Goal: Task Accomplishment & Management: Manage account settings

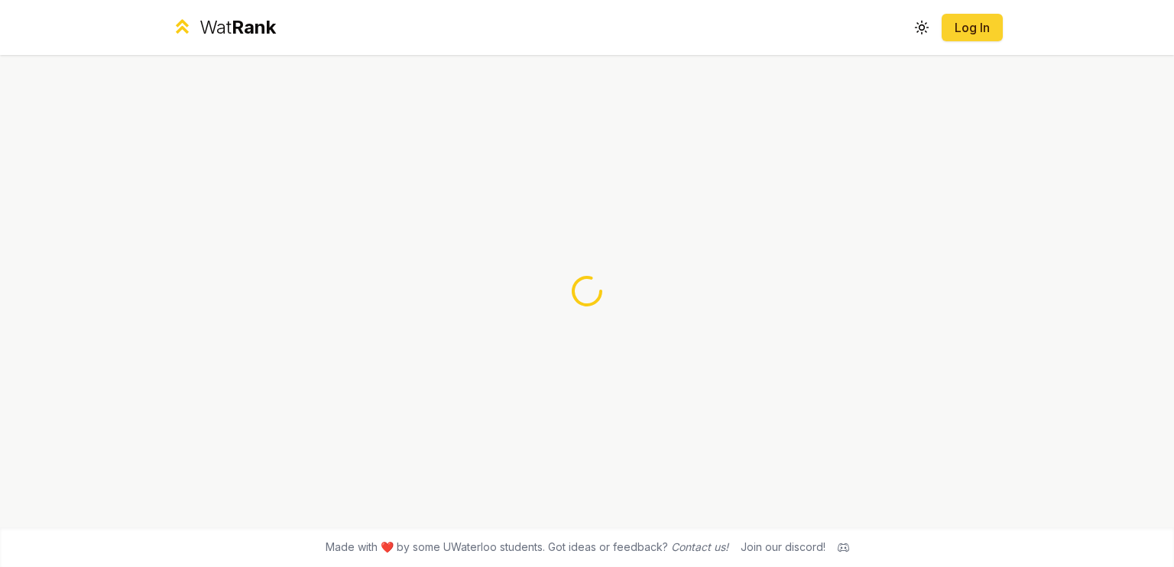
click at [969, 36] on link "Log In" at bounding box center [972, 27] width 37 height 18
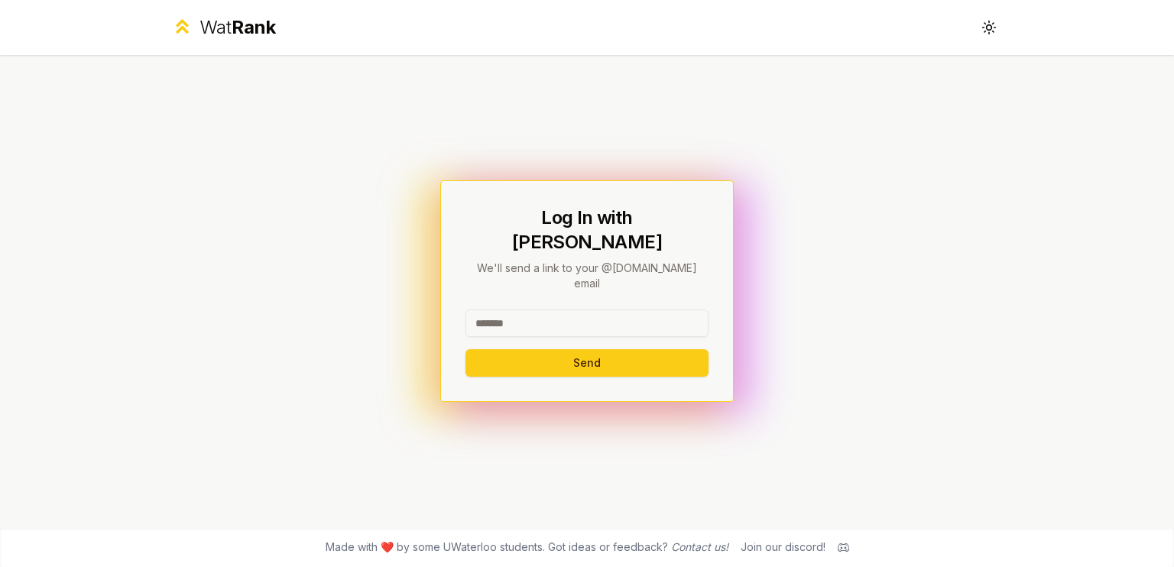
click at [571, 310] on input at bounding box center [587, 324] width 243 height 28
type input "********"
click at [548, 349] on button "Send" at bounding box center [587, 363] width 243 height 28
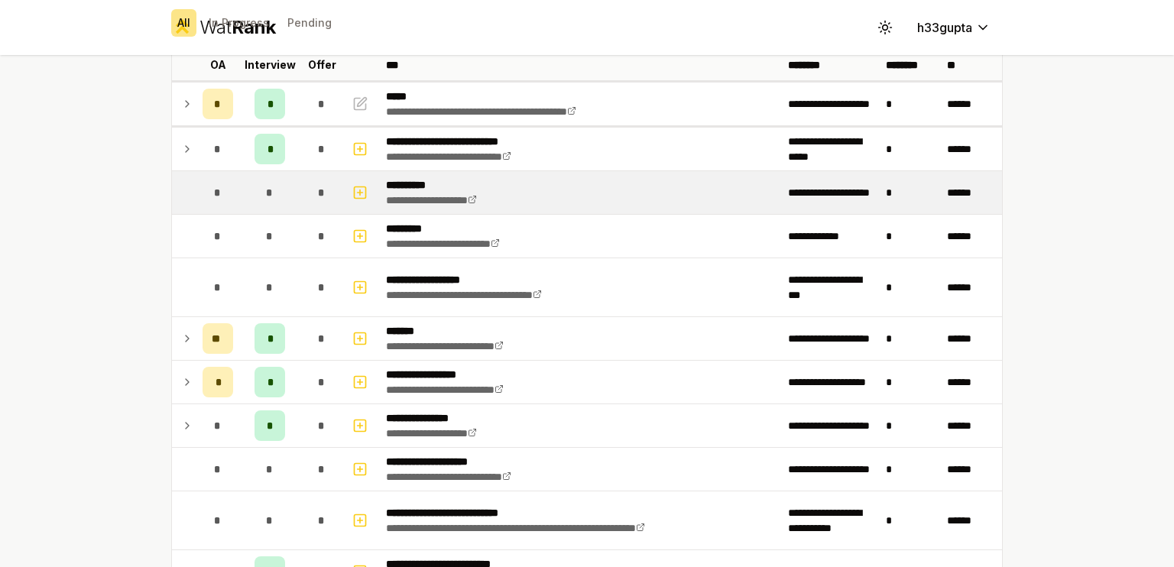
scroll to position [101, 0]
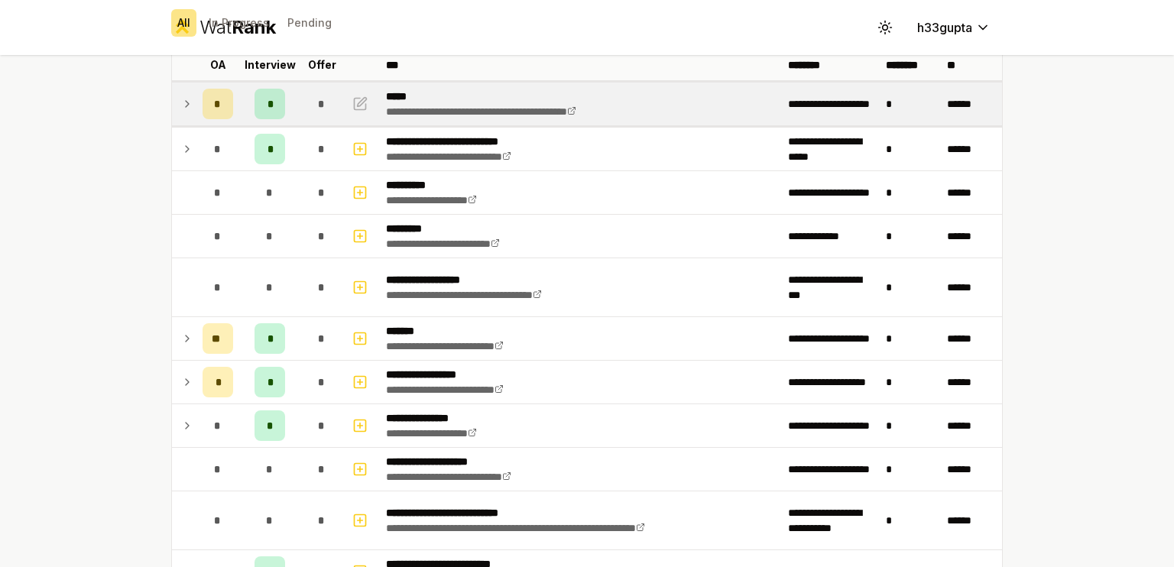
click at [186, 102] on icon at bounding box center [187, 104] width 3 height 6
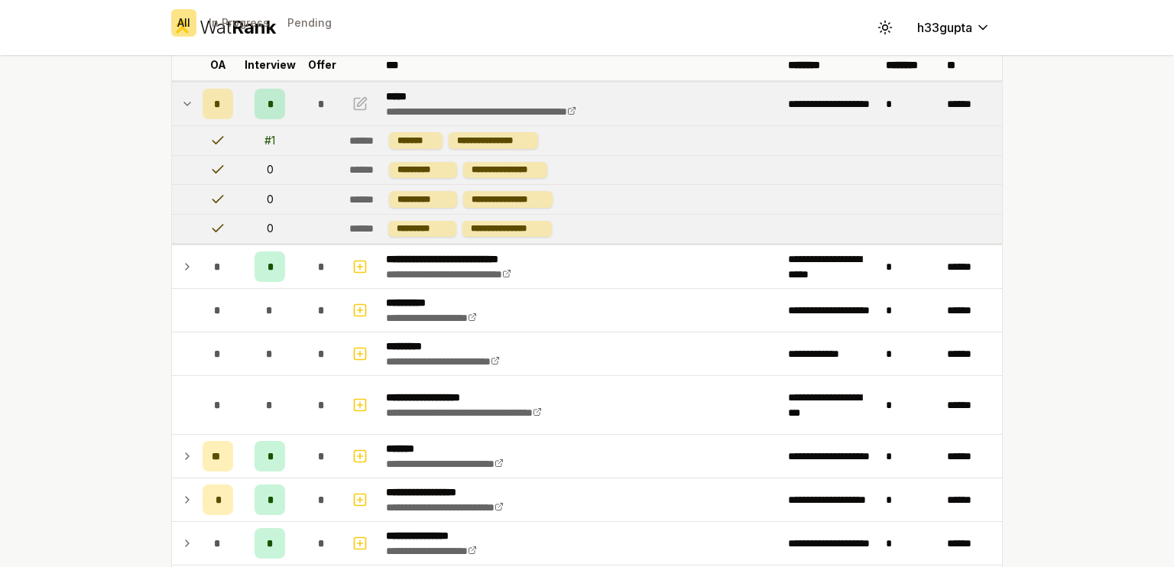
click at [181, 102] on icon at bounding box center [187, 104] width 12 height 18
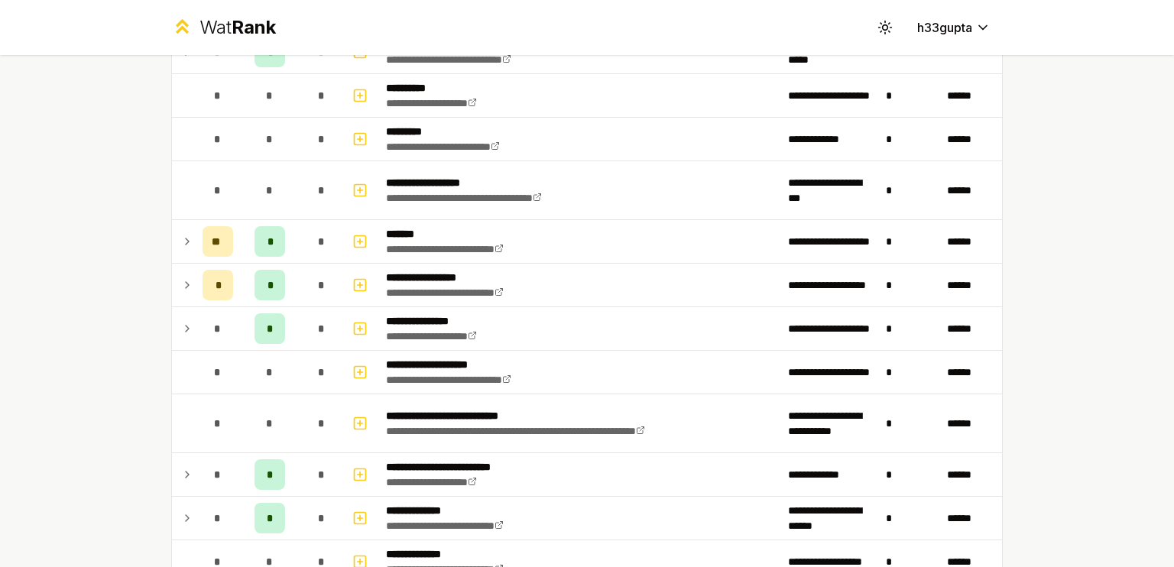
scroll to position [199, 0]
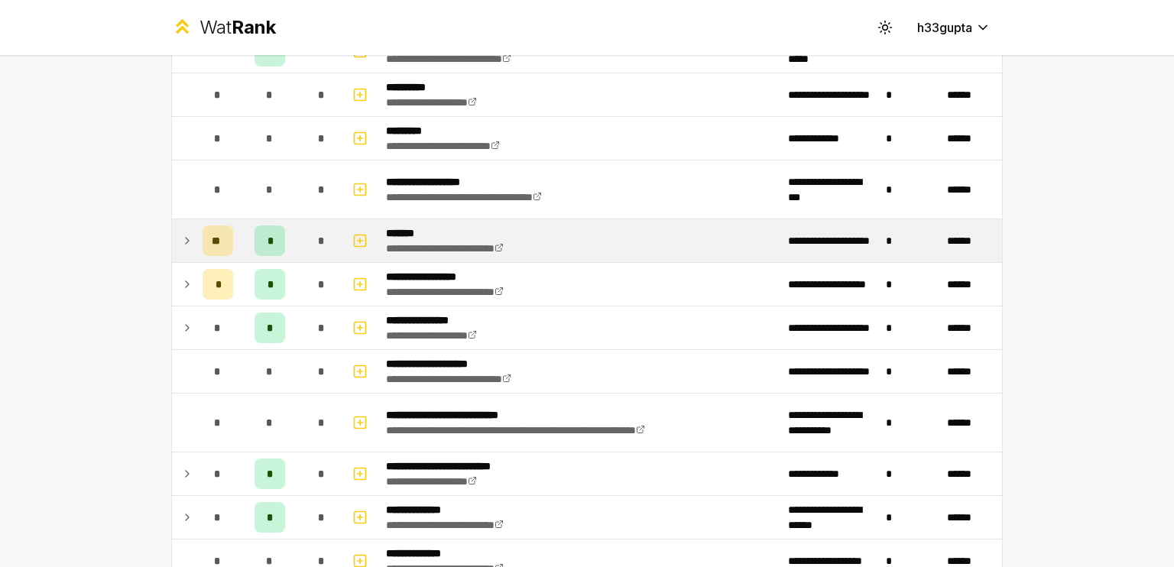
click at [181, 237] on icon at bounding box center [187, 241] width 12 height 18
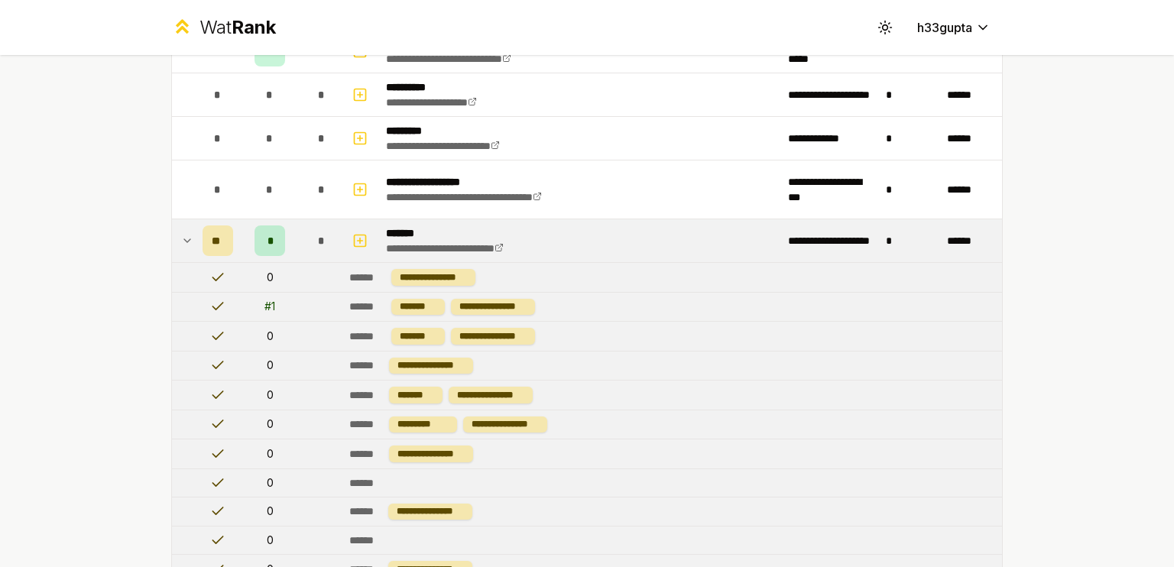
click at [181, 237] on icon at bounding box center [187, 241] width 12 height 18
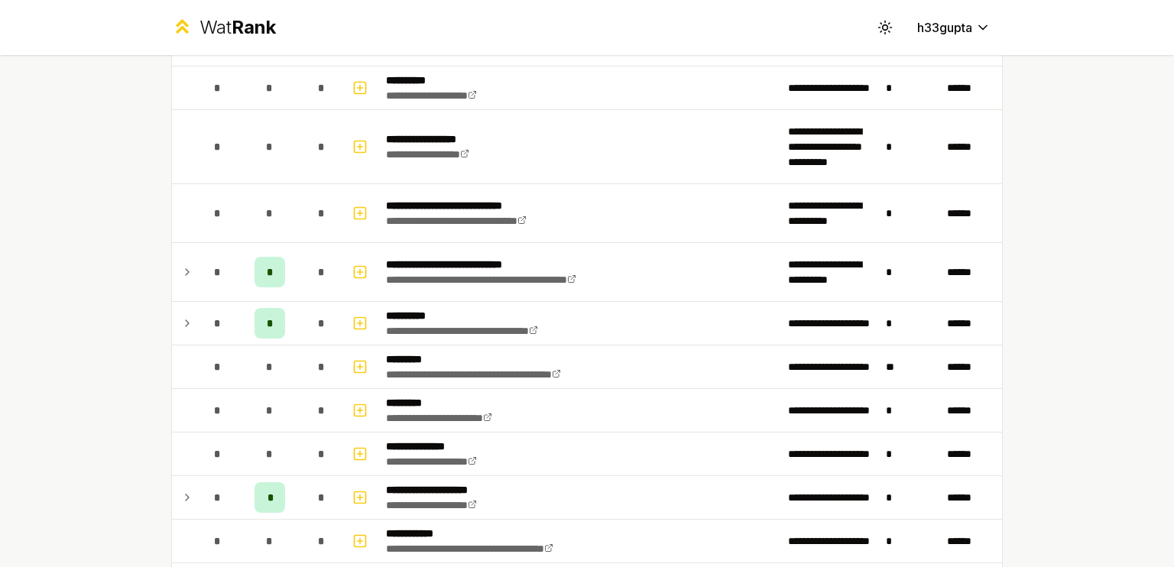
scroll to position [1593, 0]
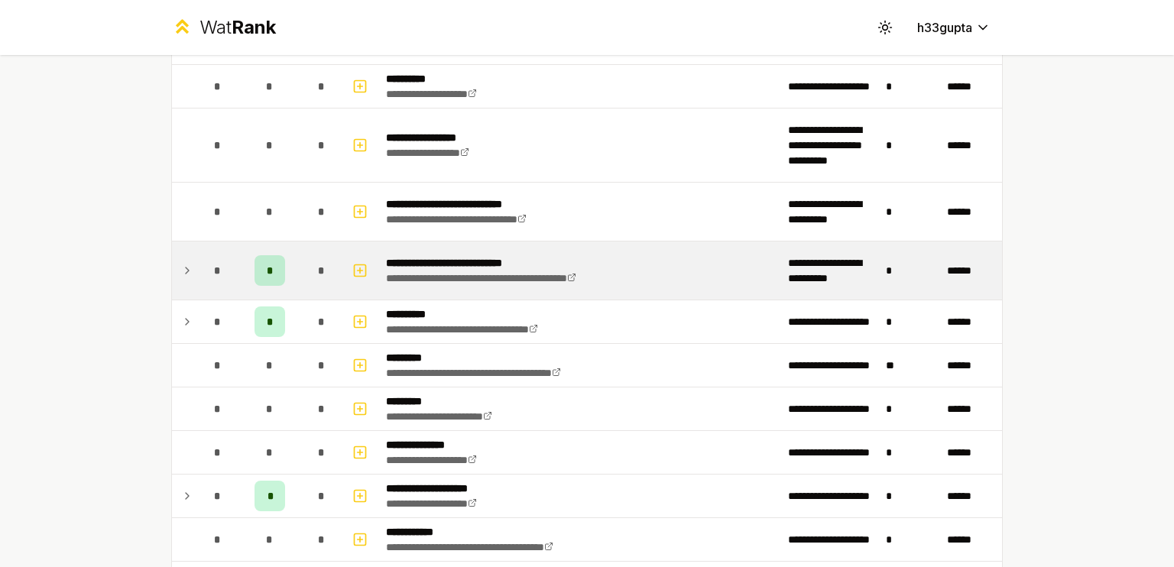
click at [183, 268] on icon at bounding box center [187, 270] width 12 height 18
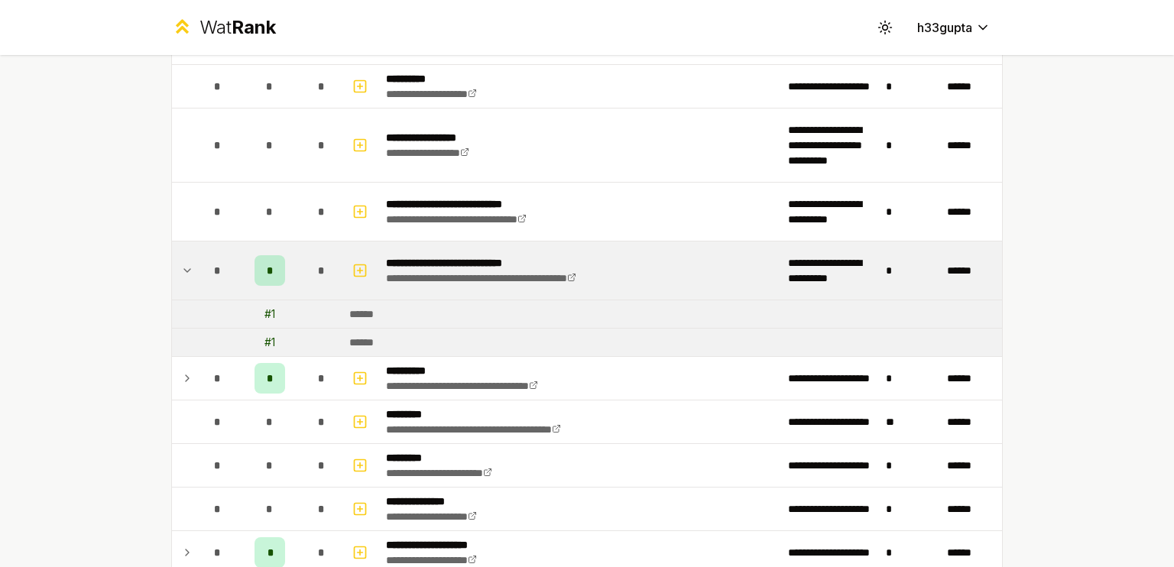
click at [183, 268] on icon at bounding box center [187, 270] width 12 height 18
